Goal: Information Seeking & Learning: Find contact information

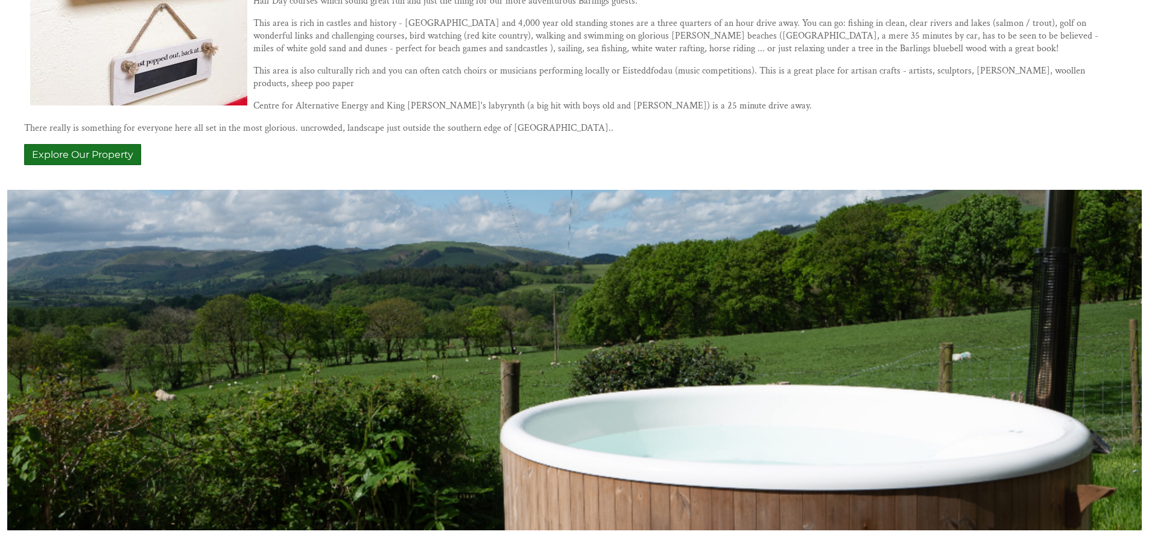
scroll to position [1089, 0]
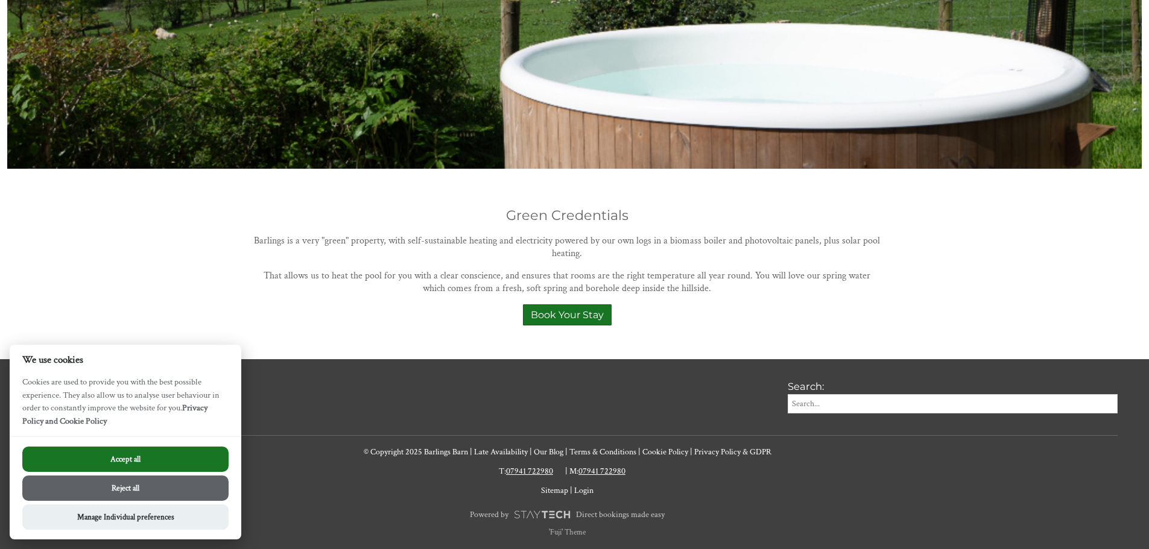
click at [165, 482] on button "Reject all" at bounding box center [125, 488] width 206 height 25
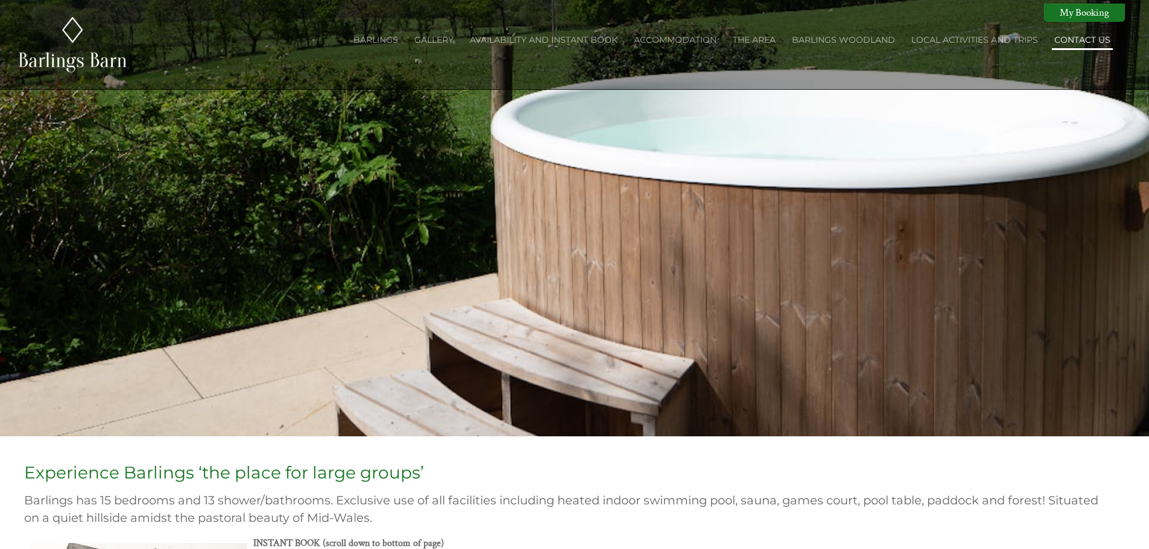
click at [1073, 39] on link "Contact Us" at bounding box center [1082, 39] width 56 height 11
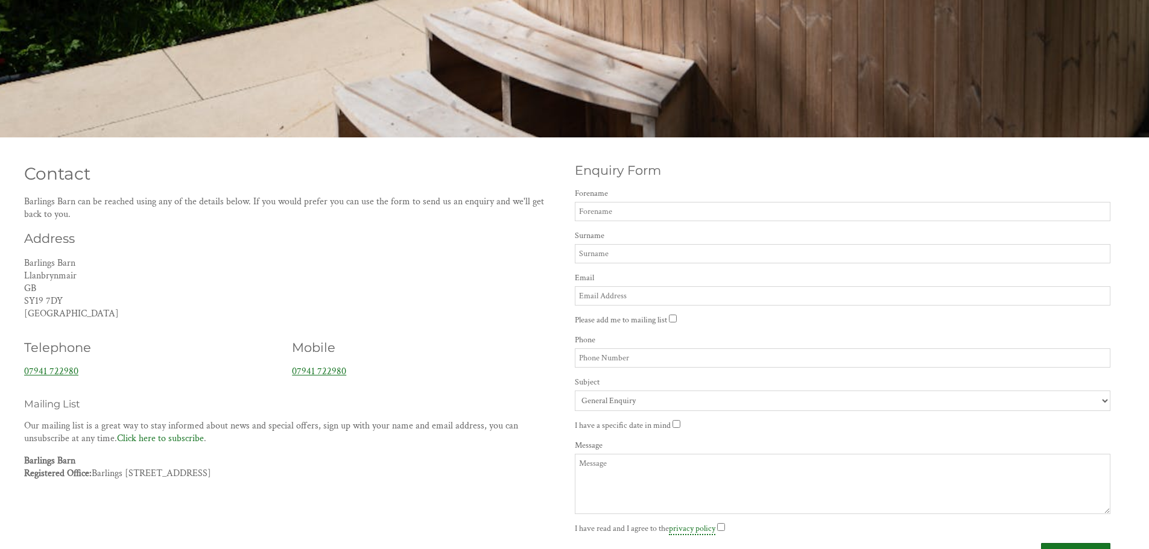
scroll to position [301, 0]
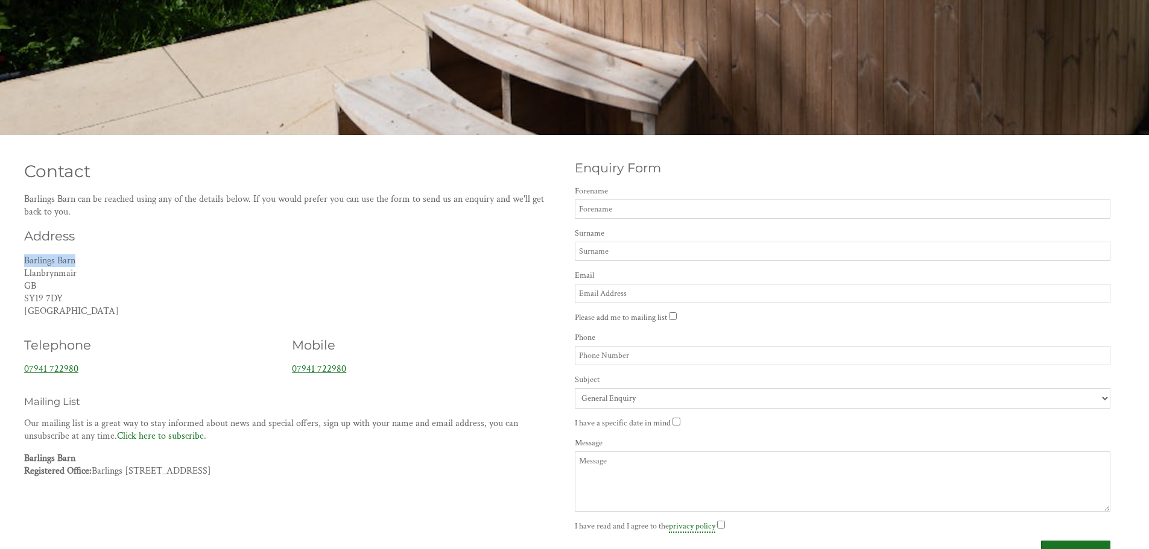
drag, startPoint x: 75, startPoint y: 261, endPoint x: 15, endPoint y: 259, distance: 59.7
click at [15, 259] on div "Contact Barlings Barn can be reached using any of the details below. If you wou…" at bounding box center [574, 360] width 1134 height 421
copy p "Barlings Barn"
drag, startPoint x: 52, startPoint y: 276, endPoint x: 21, endPoint y: 276, distance: 30.8
click at [21, 276] on div "Contact Barlings Barn can be reached using any of the details below. If you wou…" at bounding box center [292, 319] width 551 height 338
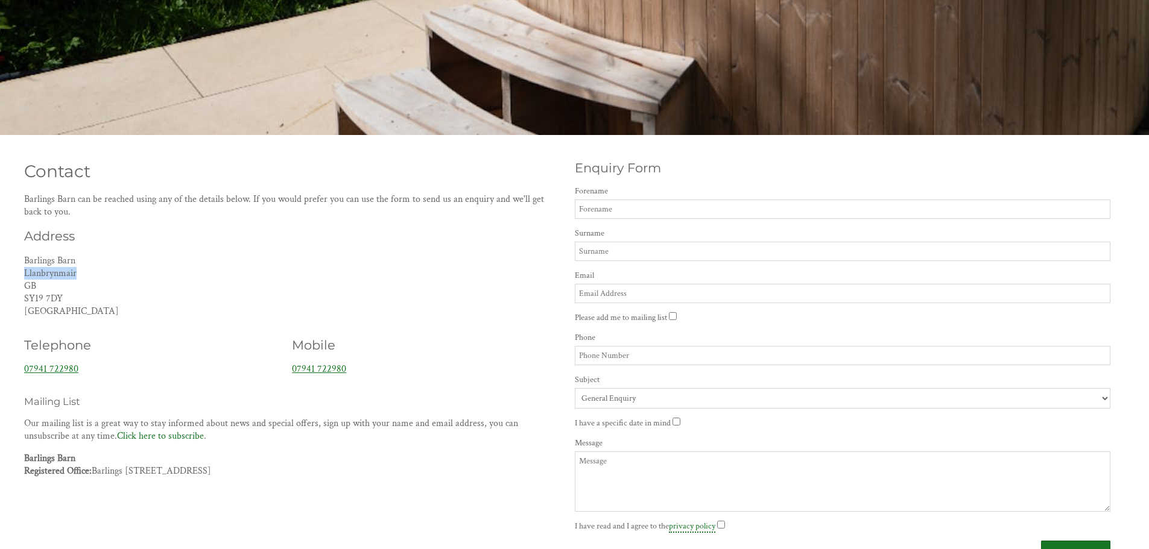
copy p "Llanbrynmair"
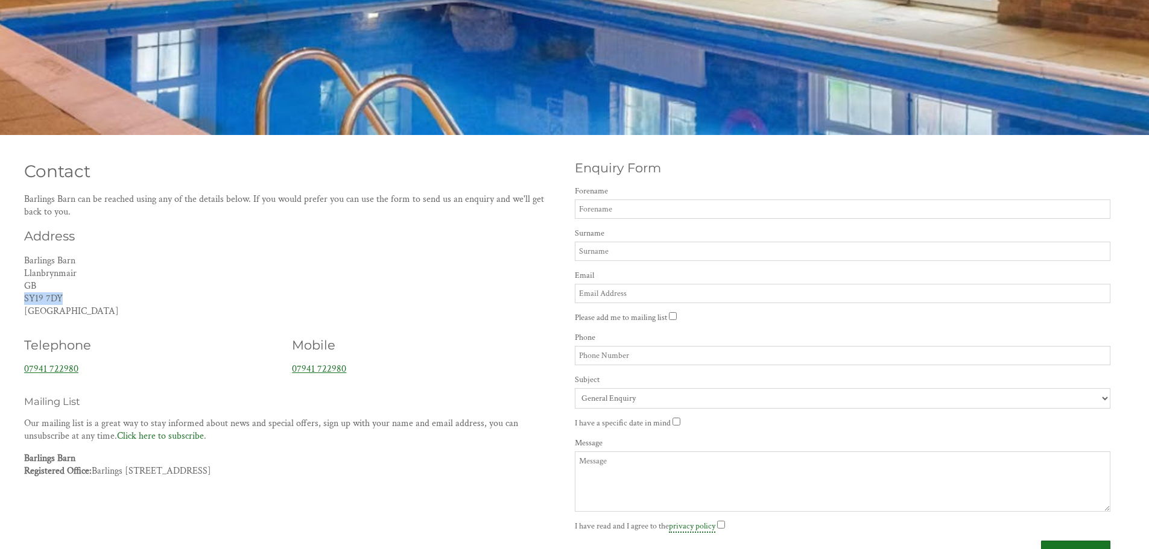
drag, startPoint x: 71, startPoint y: 298, endPoint x: 24, endPoint y: 300, distance: 46.5
click at [24, 300] on p "Barlings Barn Llanbrynmair GB SY19 7DY United Kingdom" at bounding box center [292, 285] width 536 height 63
copy p "SY19 7DY"
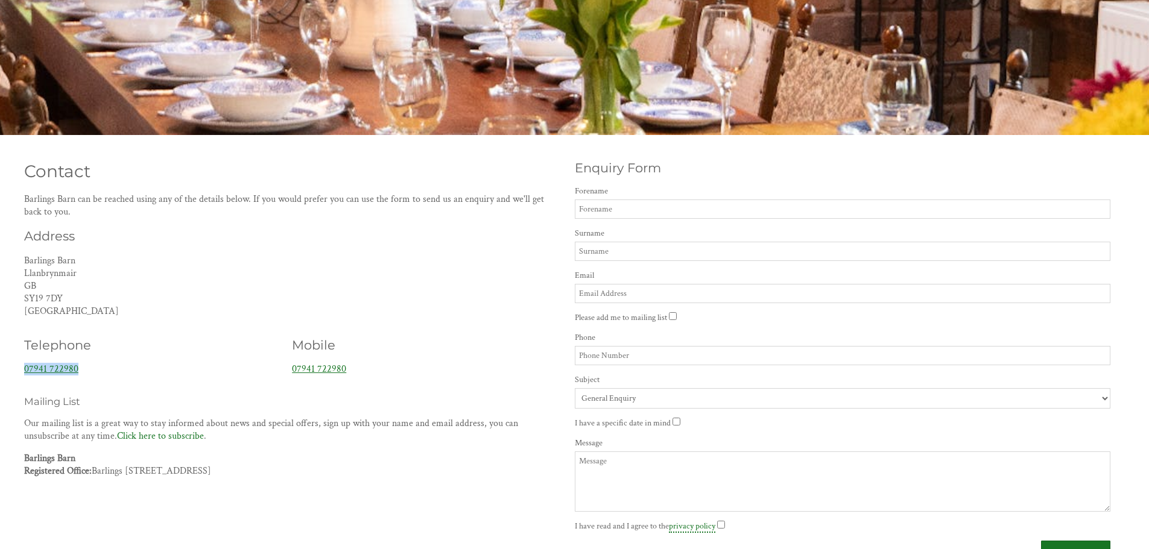
drag, startPoint x: 94, startPoint y: 367, endPoint x: 21, endPoint y: 368, distance: 73.0
click at [21, 368] on div "Telephone 07941 722980" at bounding box center [151, 356] width 268 height 58
copy link "07941 722980"
